Goal: Transaction & Acquisition: Subscribe to service/newsletter

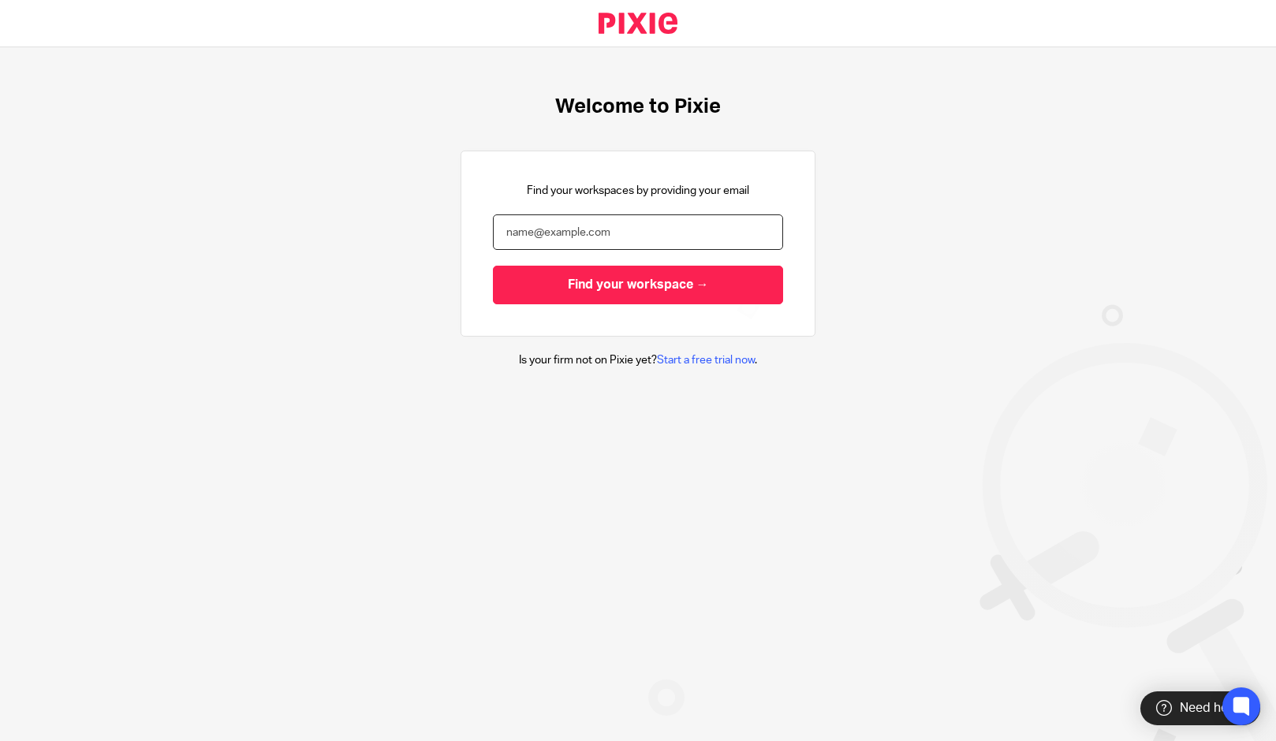
click at [631, 230] on input "email" at bounding box center [638, 231] width 290 height 35
click at [707, 360] on link "Start a free trial now" at bounding box center [706, 360] width 98 height 11
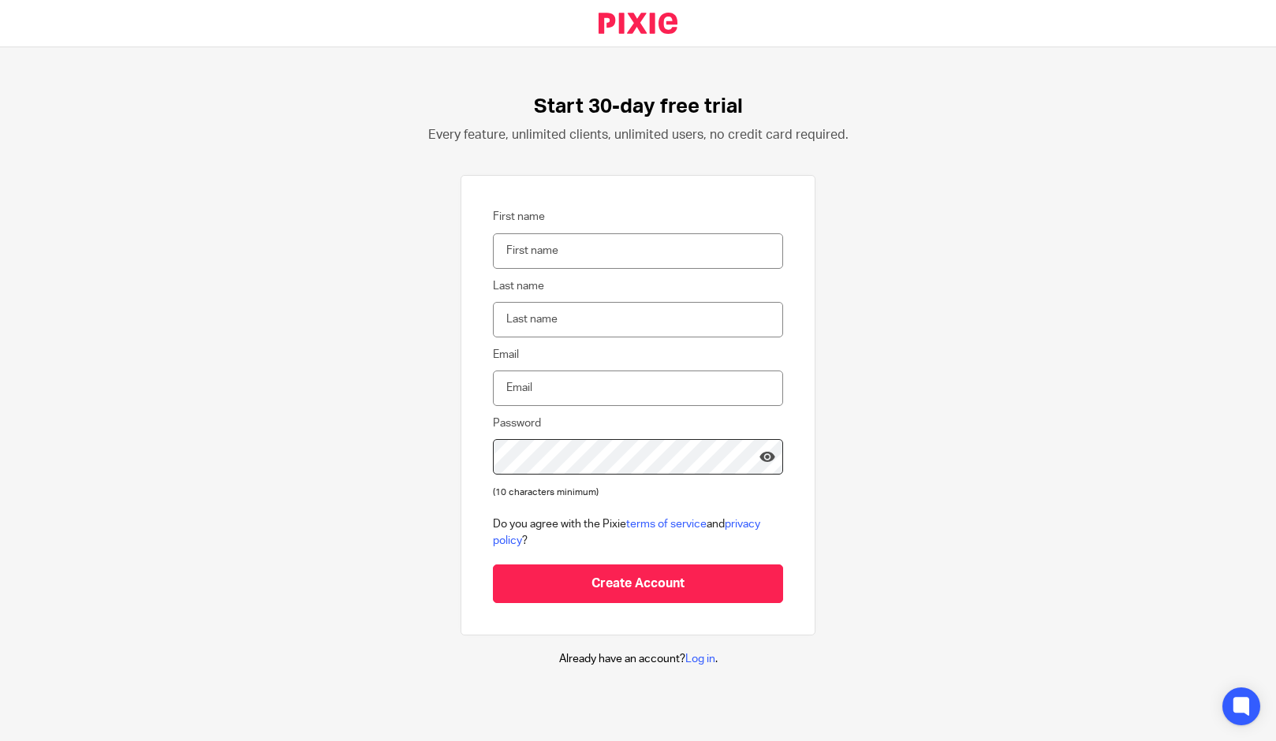
click at [588, 246] on input "First name" at bounding box center [638, 250] width 290 height 35
type input "Daria"
click at [585, 319] on input "Last name" at bounding box center [638, 319] width 290 height 35
click at [566, 319] on input "Last name" at bounding box center [638, 319] width 290 height 35
type input "Morozova"
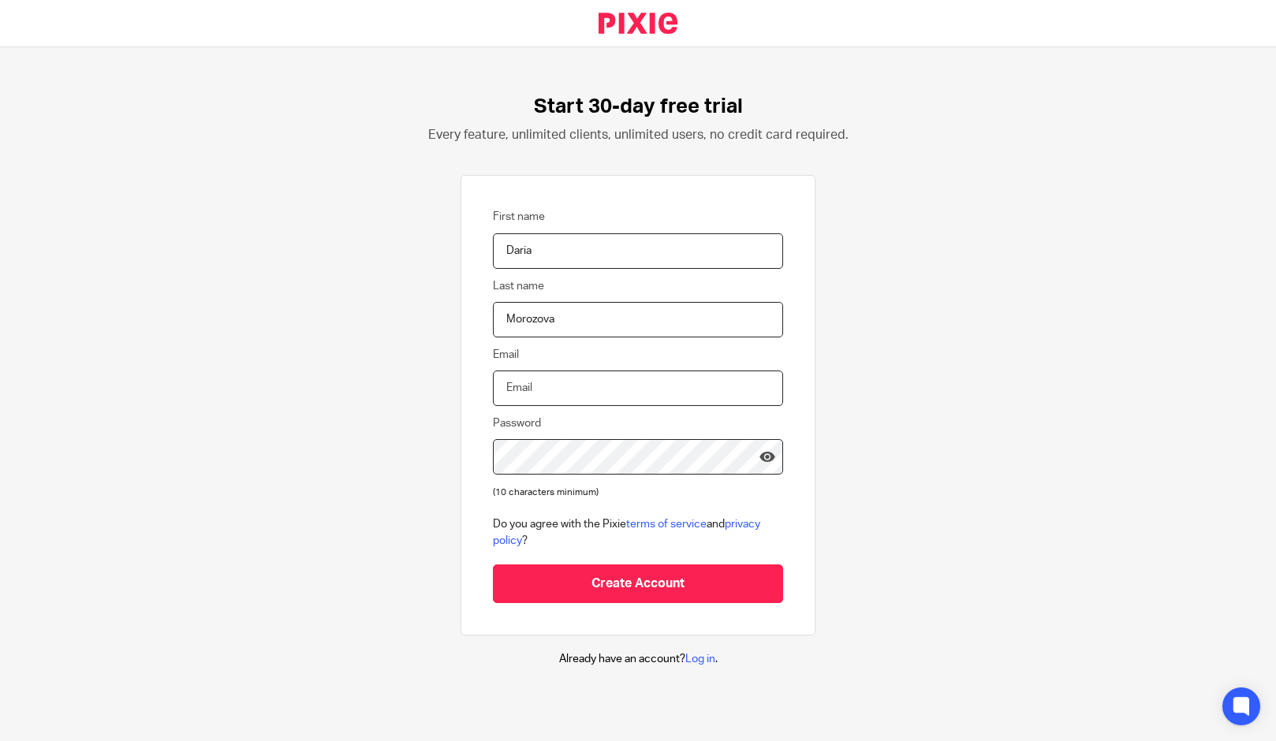
click at [538, 405] on input "Email" at bounding box center [638, 388] width 290 height 35
type input "[EMAIL_ADDRESS][DOMAIN_NAME]"
click at [713, 147] on div "Start 30-day free trial Every feature, unlimited clients, unlimited users, no c…" at bounding box center [638, 380] width 1276 height 667
click at [702, 673] on div "Start 30-day free trial Every feature, unlimited clients, unlimited users, no c…" at bounding box center [638, 380] width 1276 height 667
click at [702, 661] on link "Log in" at bounding box center [700, 659] width 30 height 11
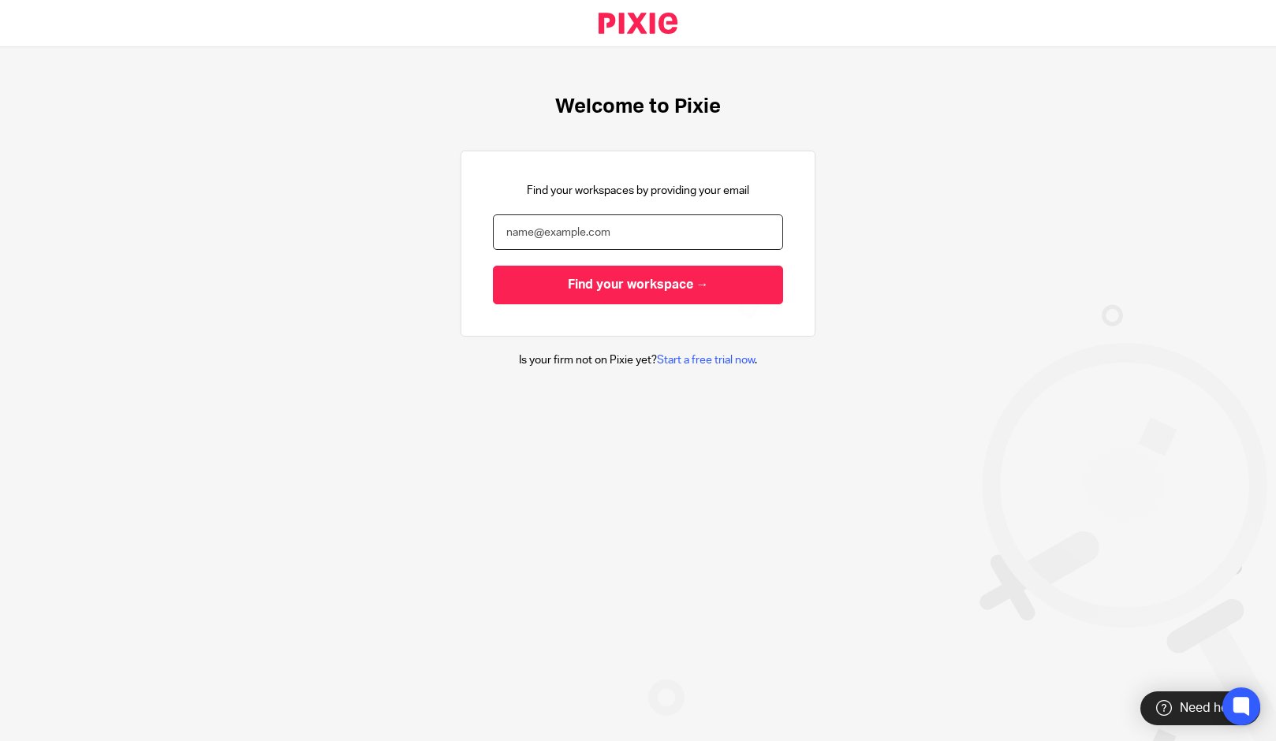
click at [581, 234] on input "email" at bounding box center [638, 231] width 290 height 35
type input "[EMAIL_ADDRESS][DOMAIN_NAME]"
click at [493, 266] on input "Find your workspace →" at bounding box center [638, 285] width 290 height 39
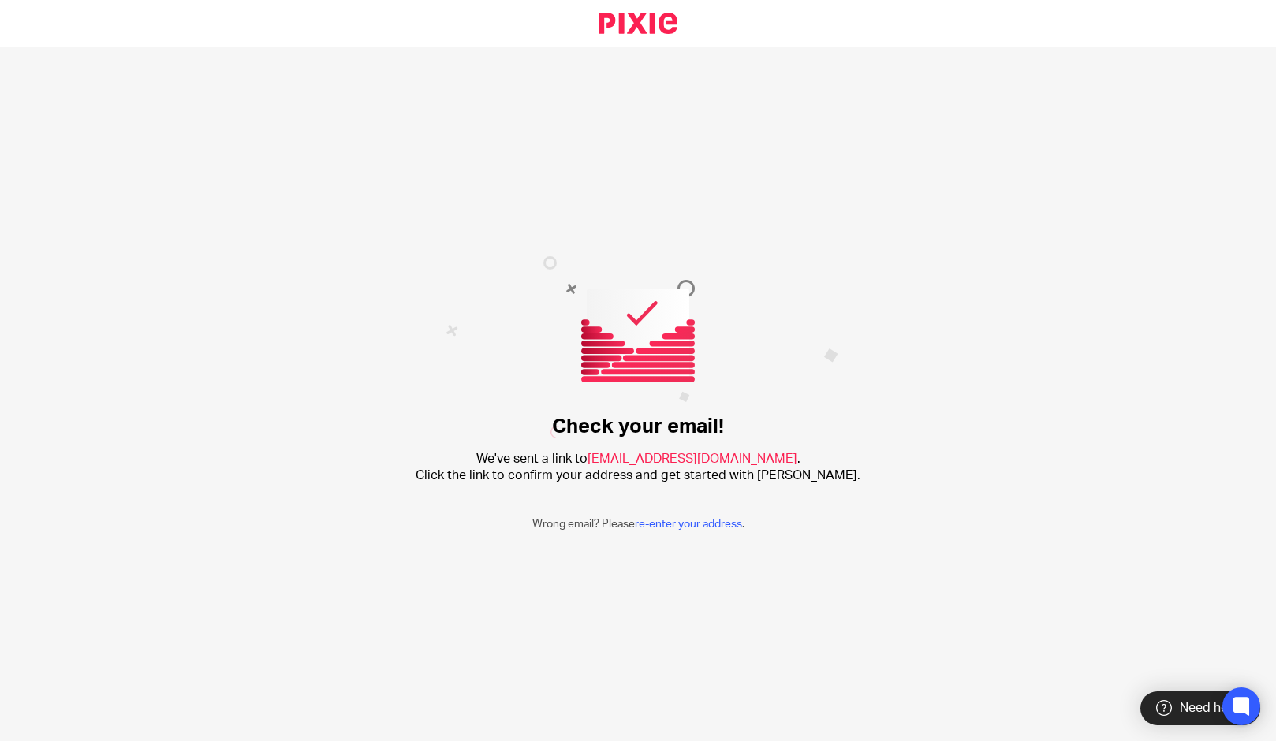
click at [640, 18] on link at bounding box center [638, 23] width 130 height 47
